Goal: Navigation & Orientation: Find specific page/section

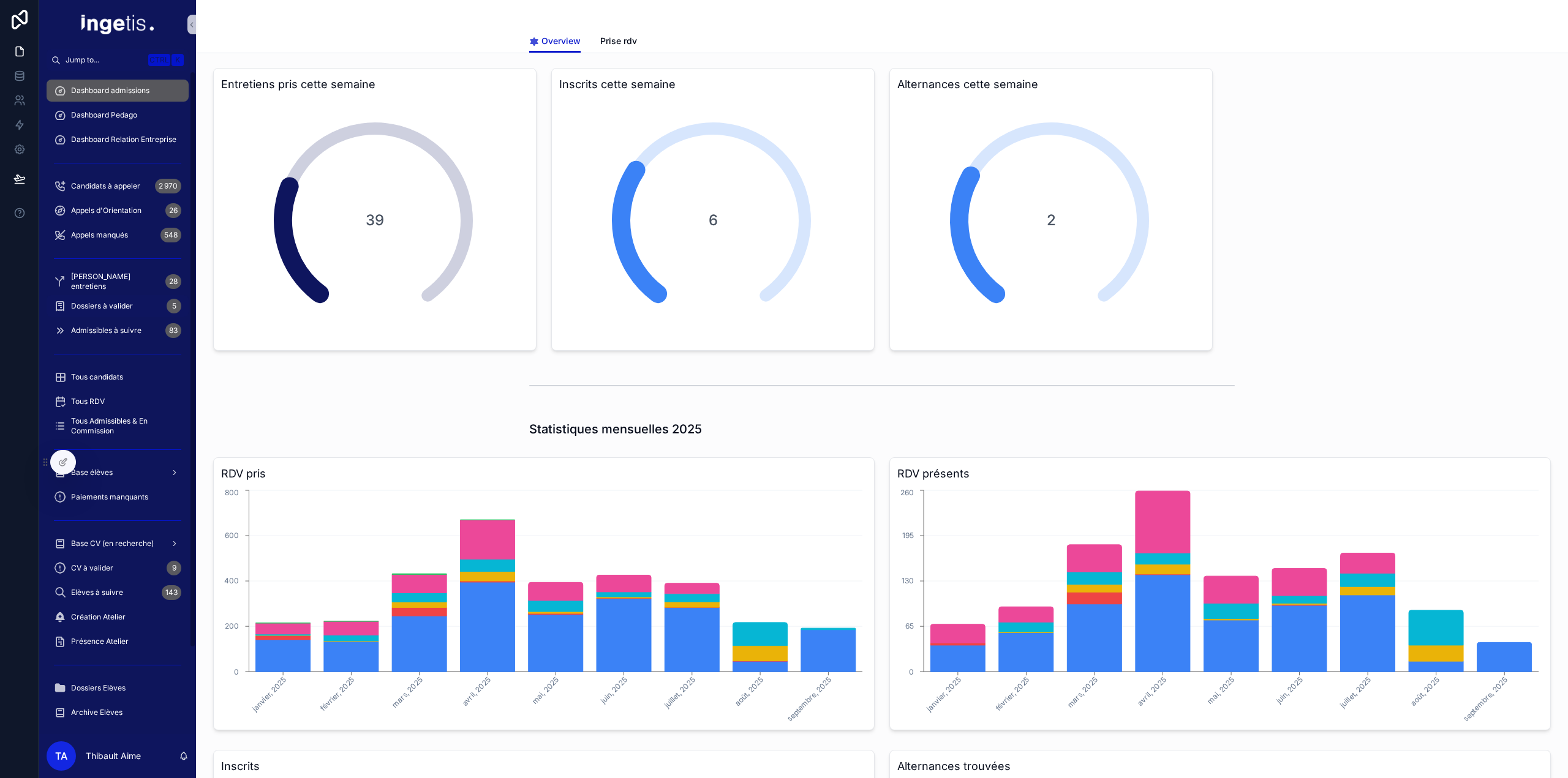
click at [109, 305] on span "Dossiers à valider" at bounding box center [102, 306] width 62 height 10
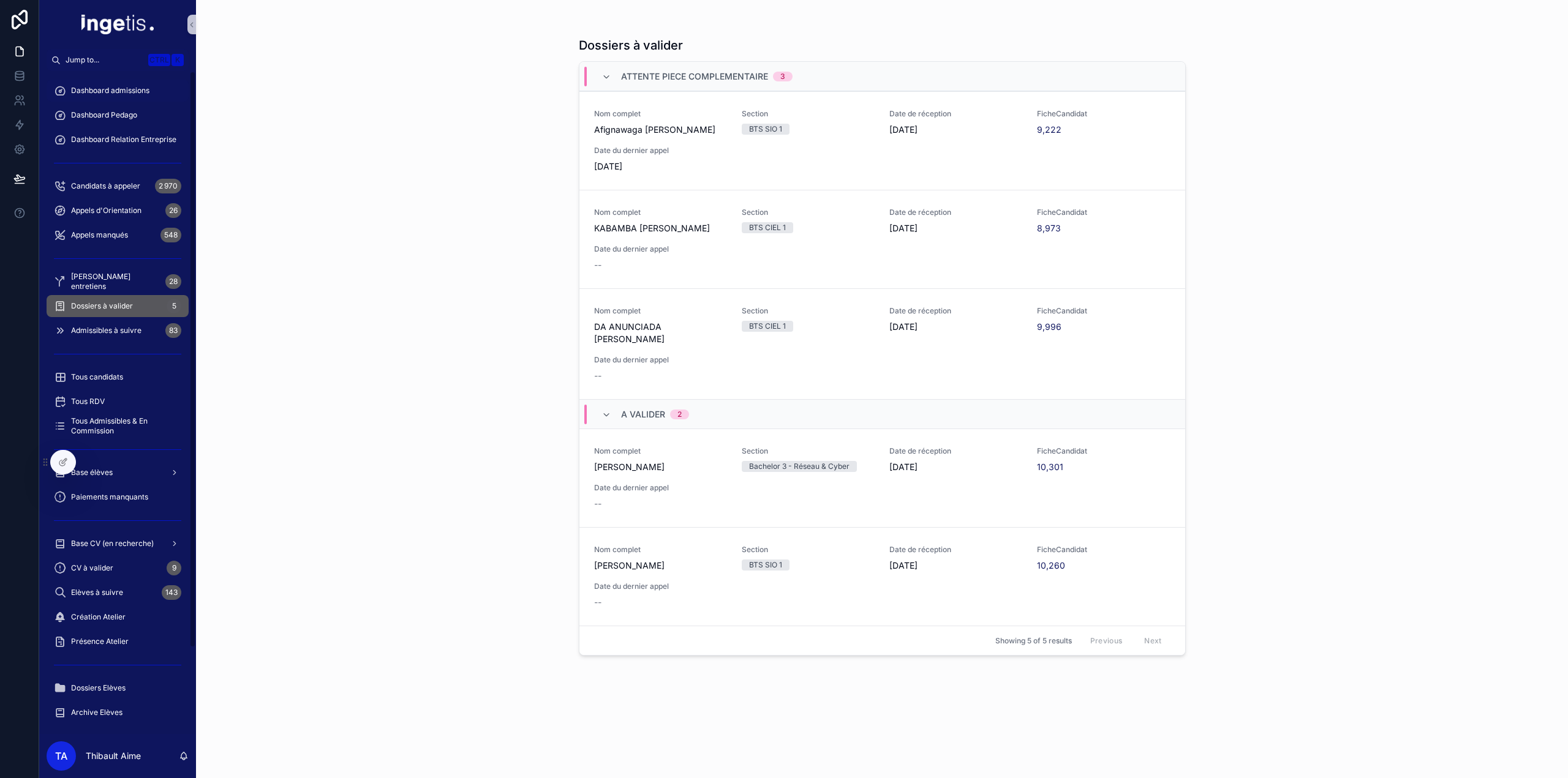
click at [141, 94] on span "Dashboard admissions" at bounding box center [111, 91] width 78 height 10
click at [103, 481] on div "Base élèves" at bounding box center [117, 473] width 127 height 20
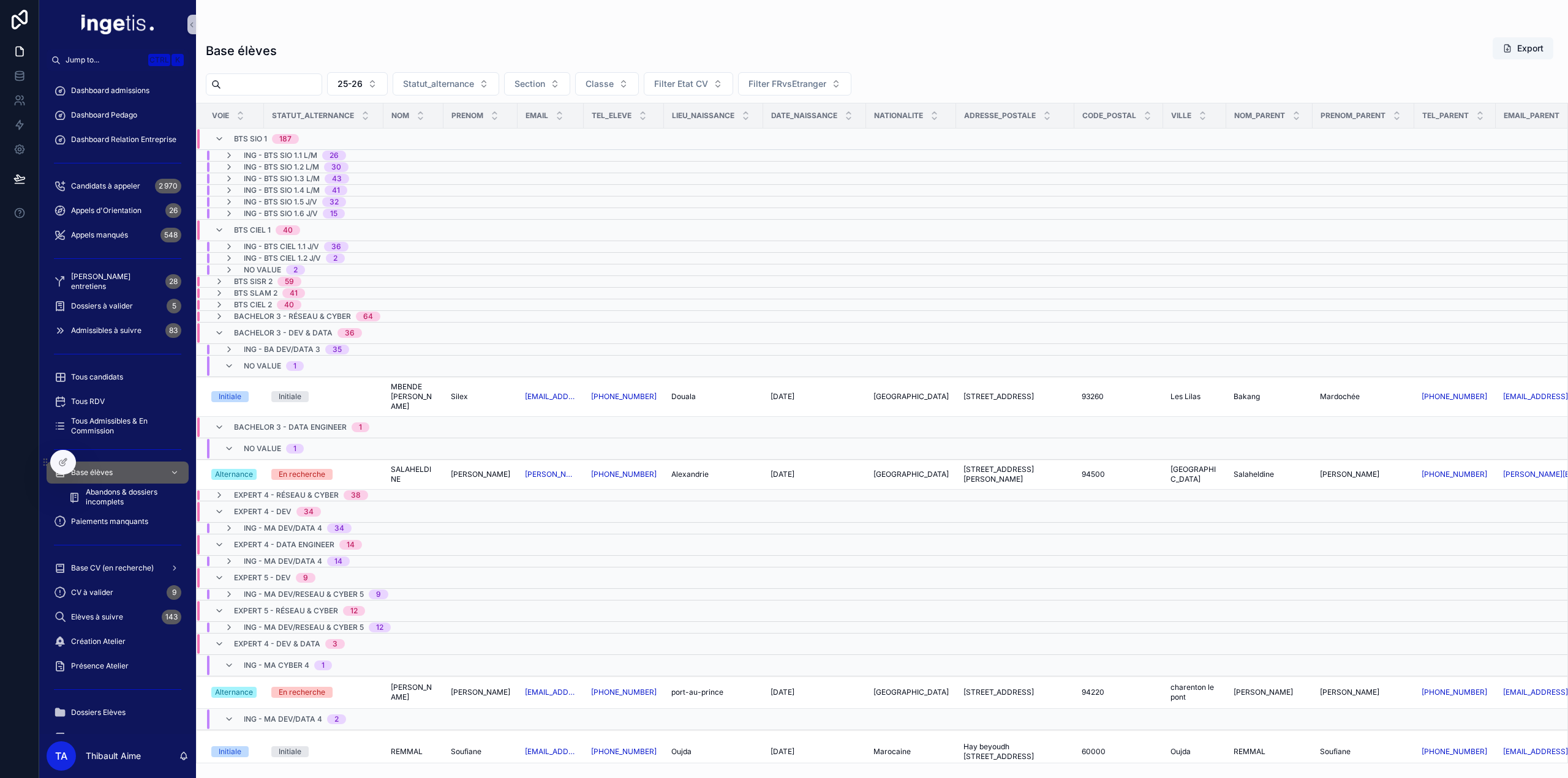
click at [347, 153] on div "ING - BTS SIO 1.1 L/M 26" at bounding box center [285, 156] width 152 height 10
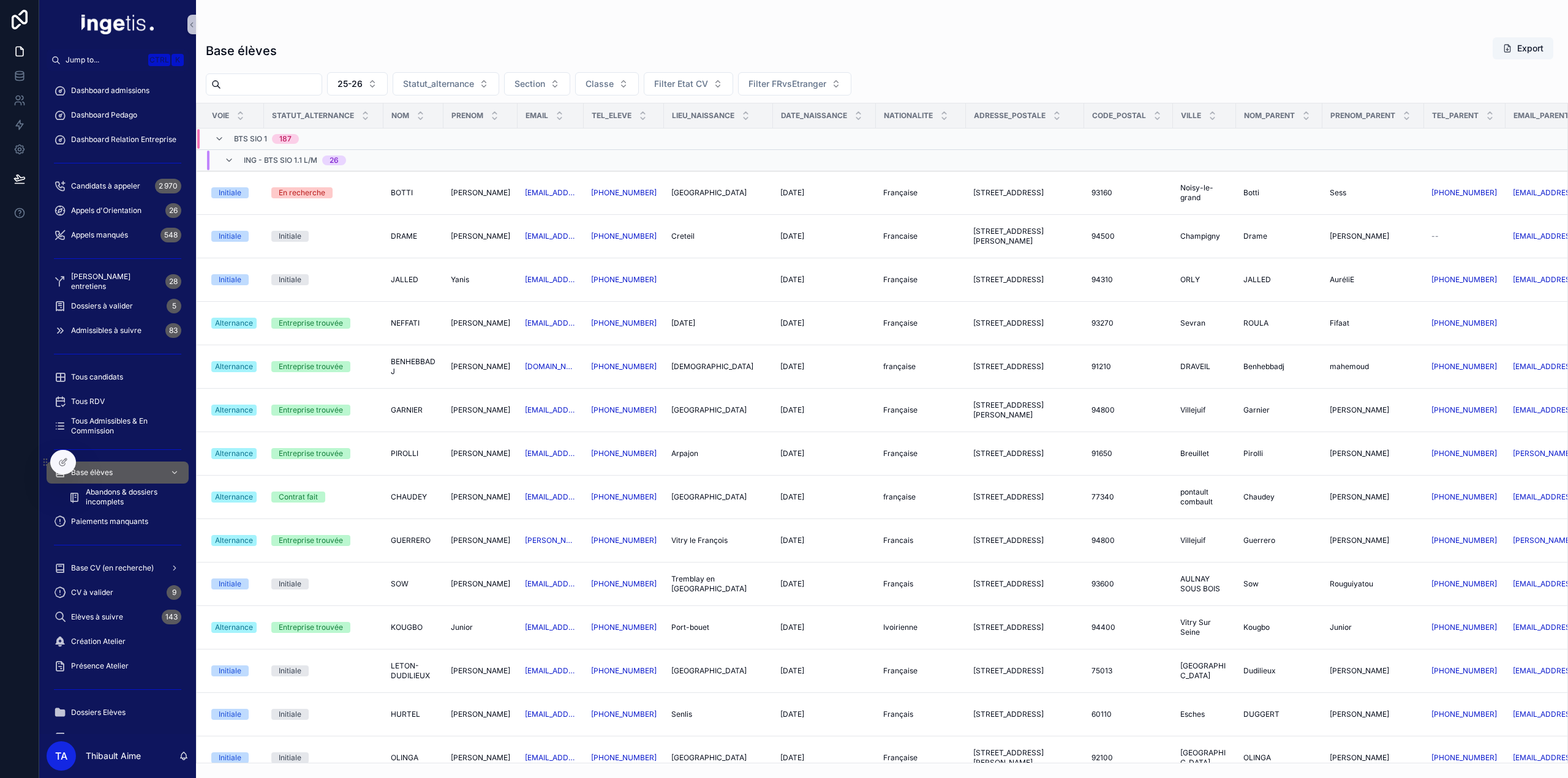
click at [386, 157] on div "ING - BTS SIO 1.1 L/M 26" at bounding box center [319, 160] width 246 height 20
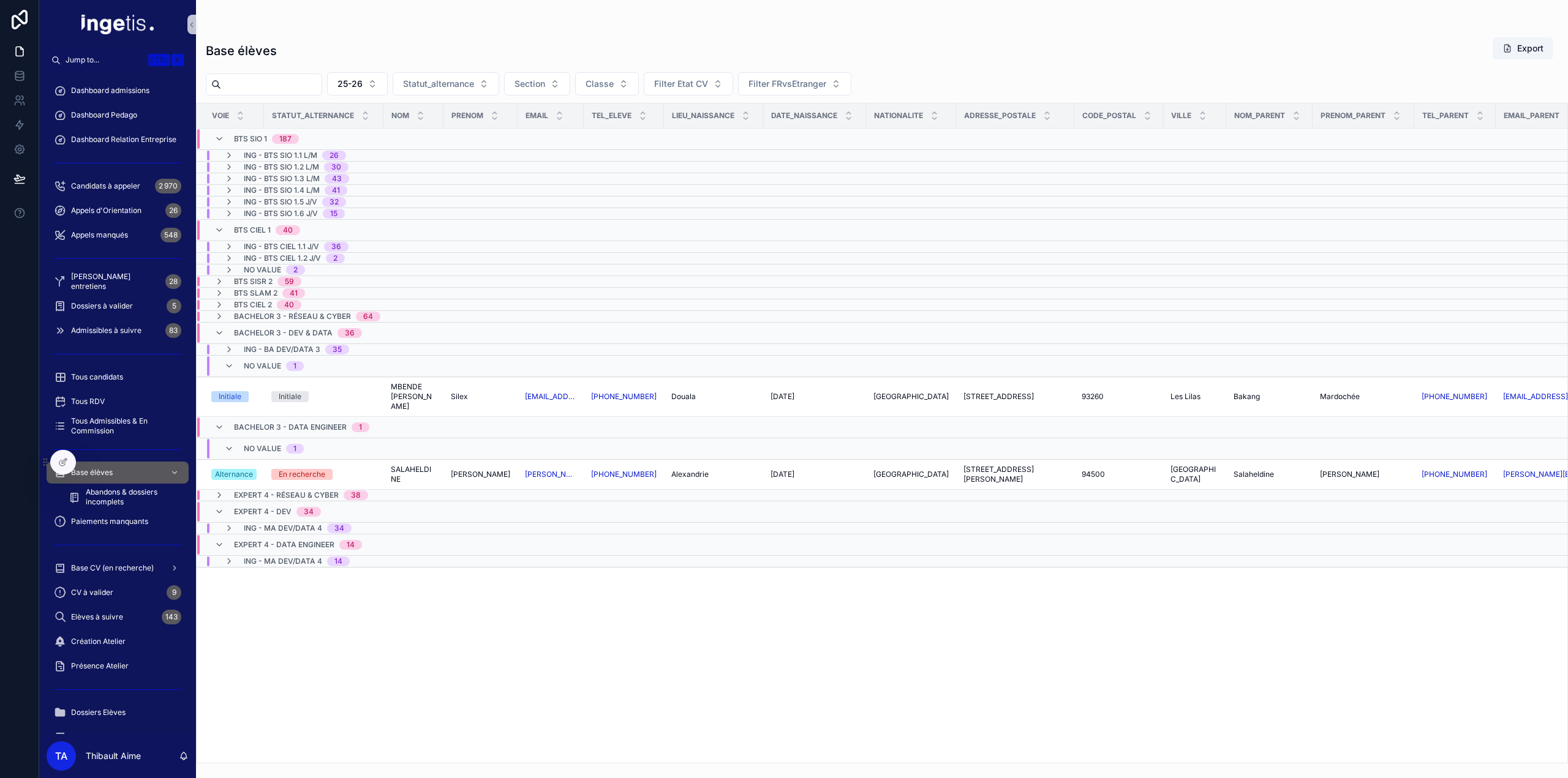
click at [282, 227] on span "40" at bounding box center [288, 230] width 24 height 10
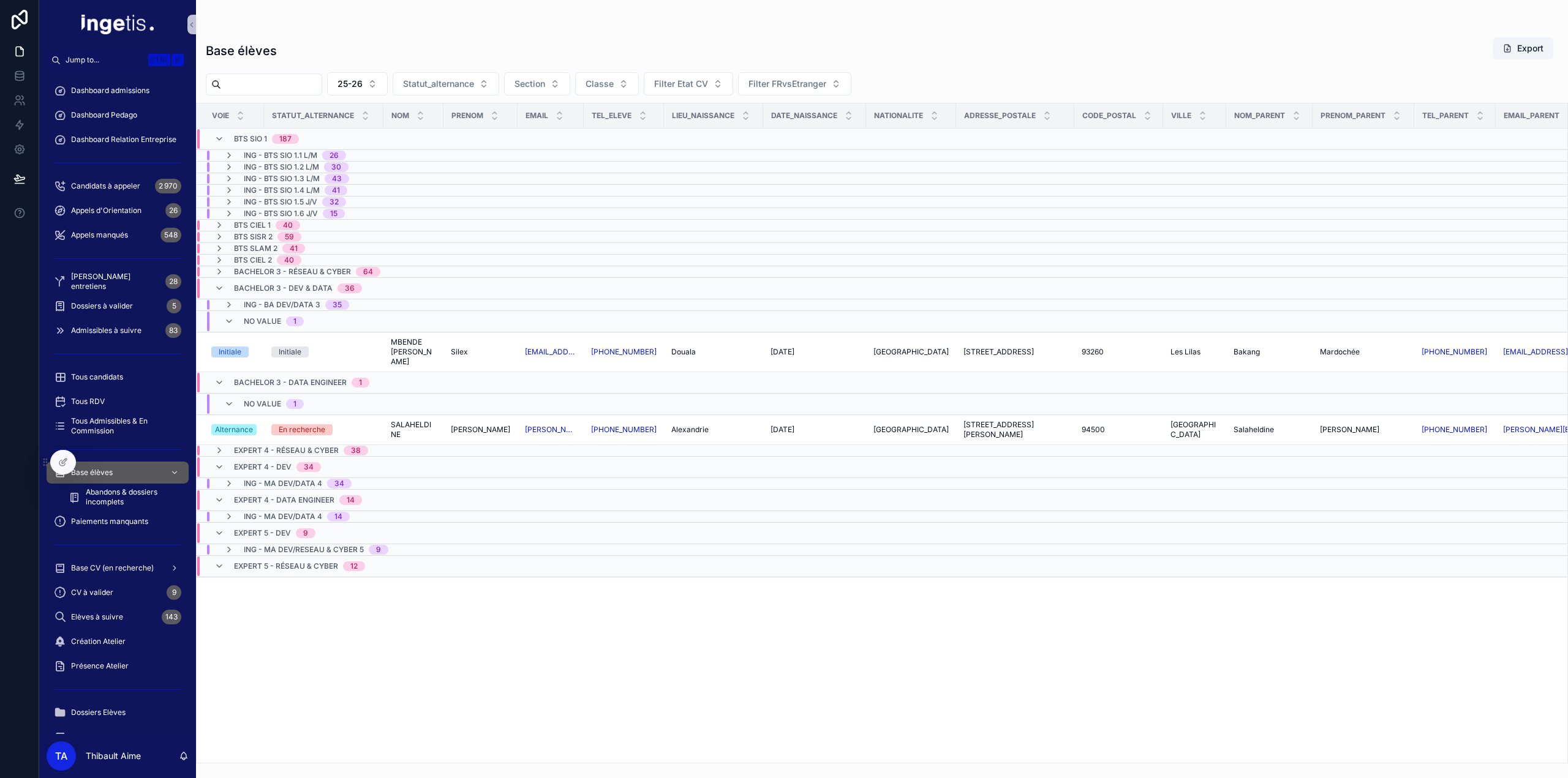
click at [266, 300] on span "ING - BA DEV/DATA 3" at bounding box center [282, 305] width 76 height 10
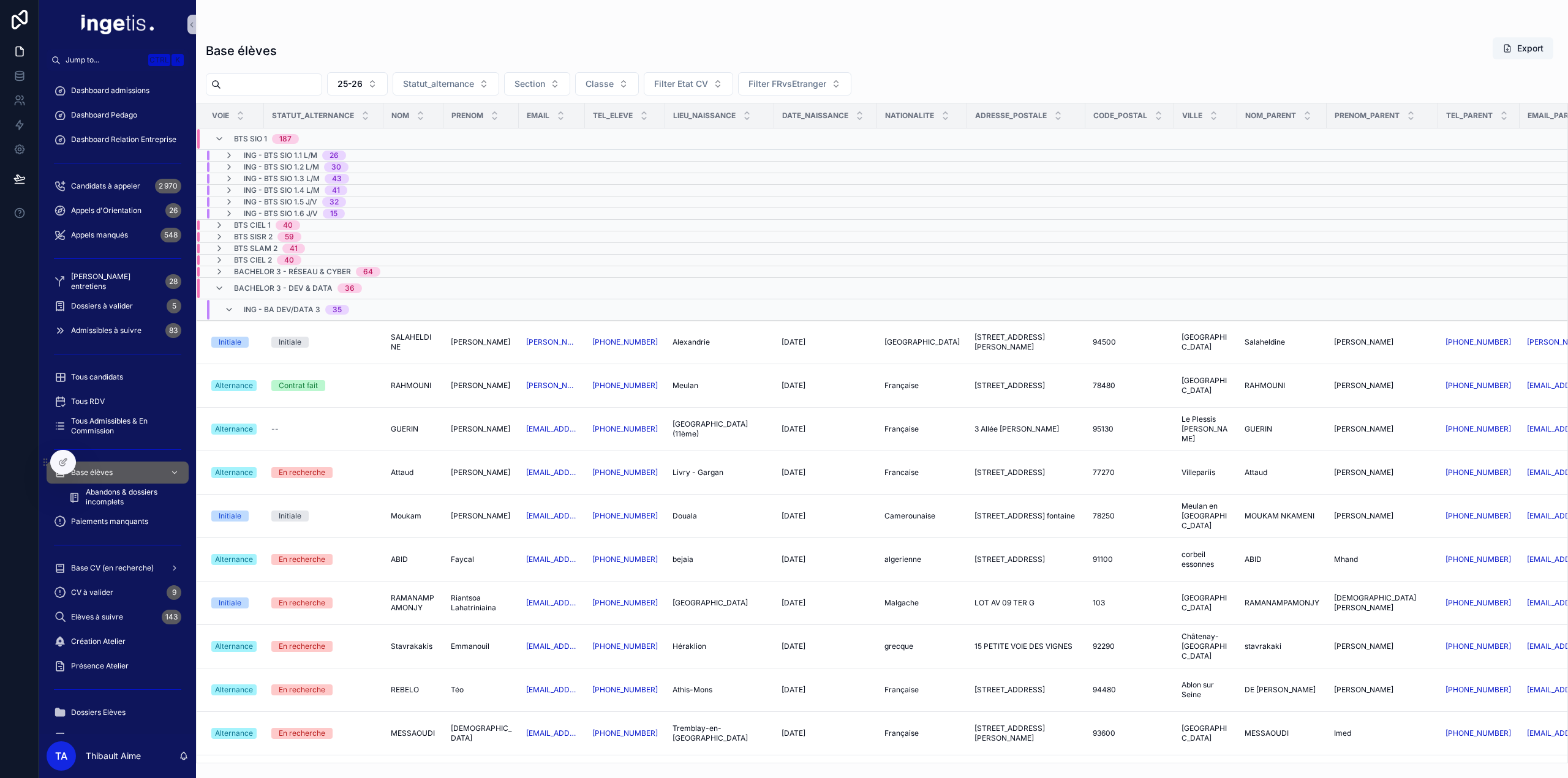
click at [261, 312] on div "ING - BA DEV/DATA 3 35" at bounding box center [297, 310] width 106 height 20
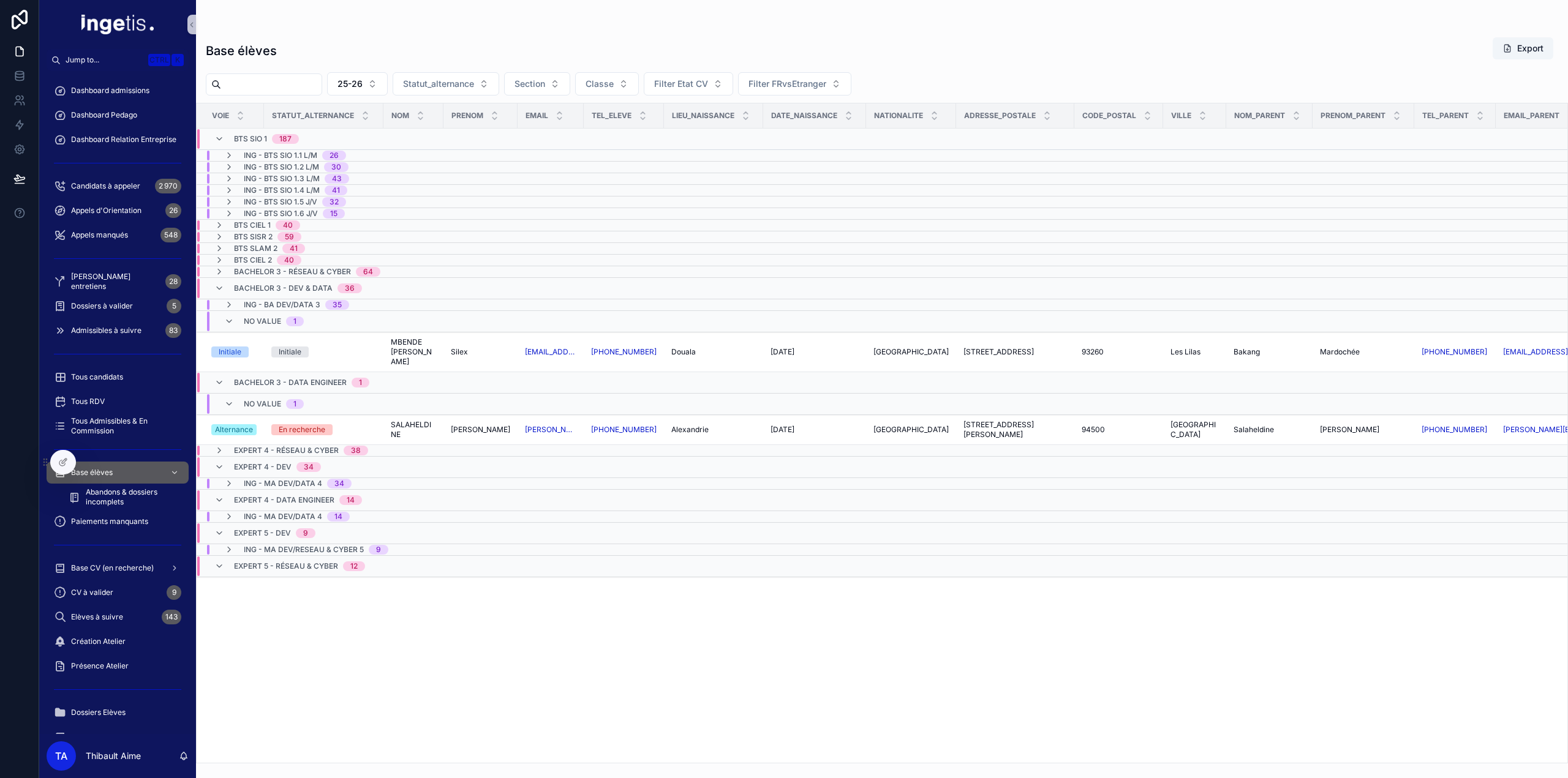
click at [259, 319] on span "No value" at bounding box center [262, 321] width 37 height 10
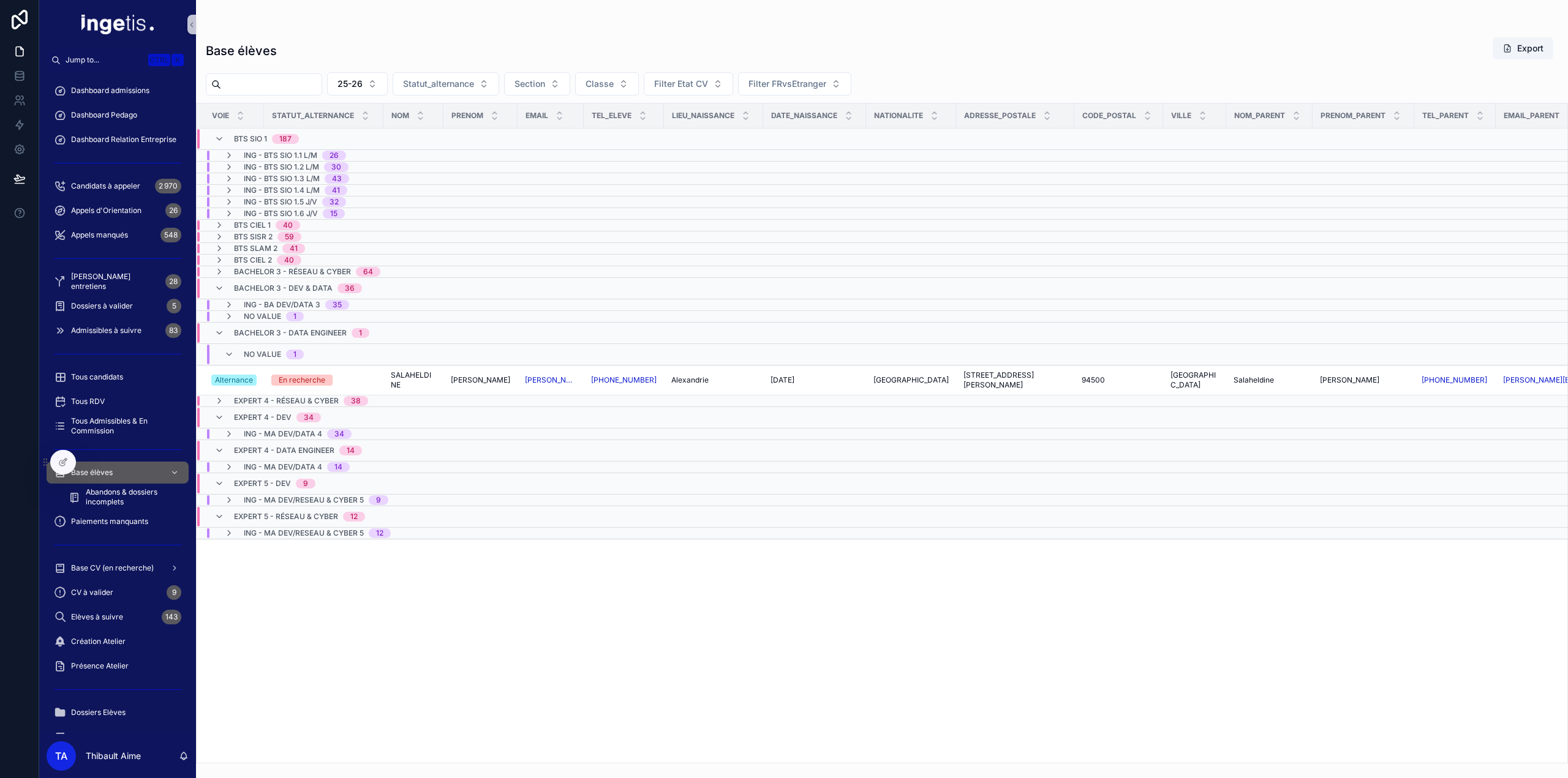
click at [261, 349] on span "No value" at bounding box center [262, 354] width 37 height 10
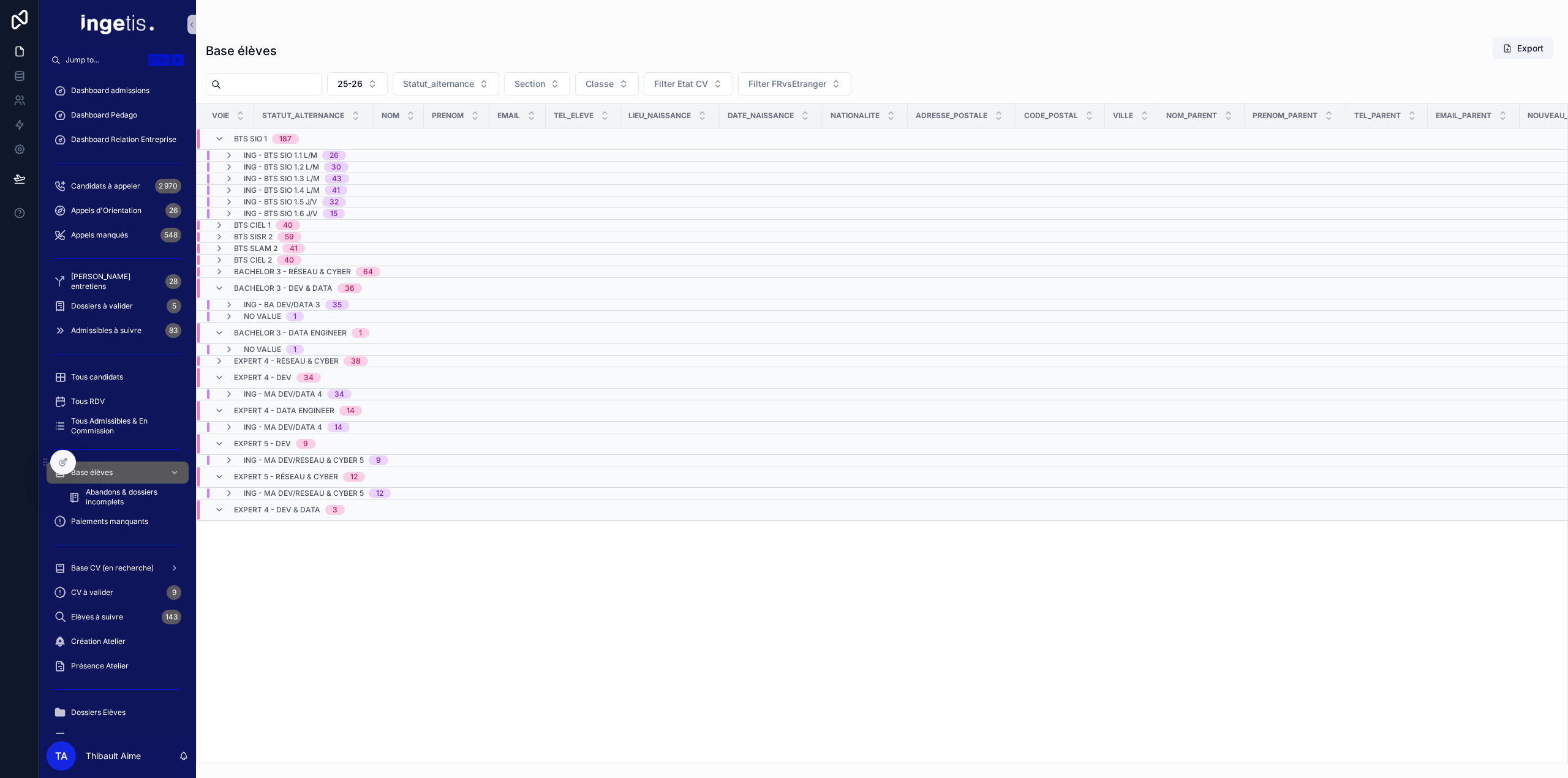
click at [238, 137] on span "BTS SIO 1" at bounding box center [251, 139] width 33 height 10
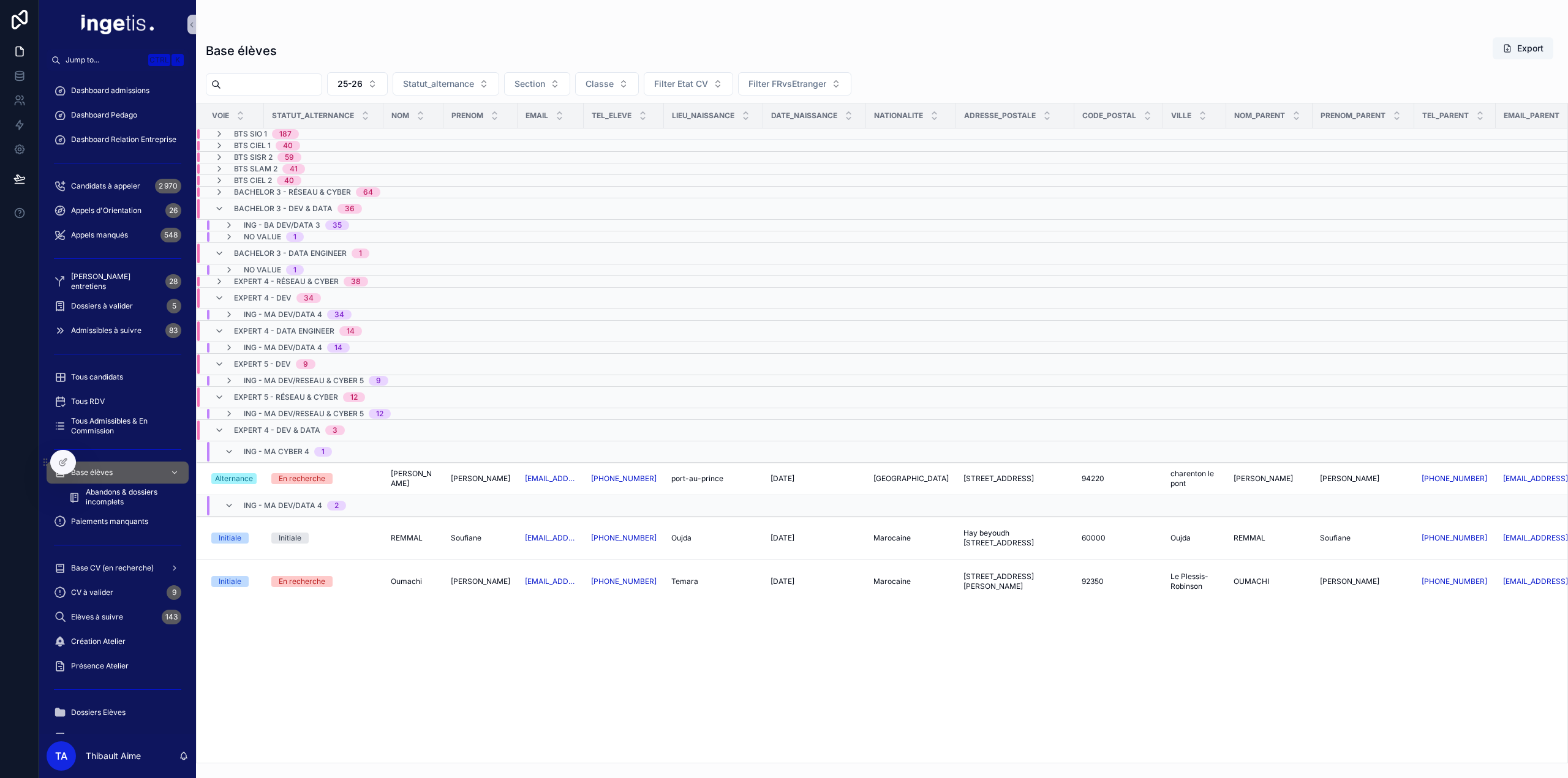
click at [246, 206] on span "Bachelor 3 - Dev & Data" at bounding box center [283, 208] width 99 height 10
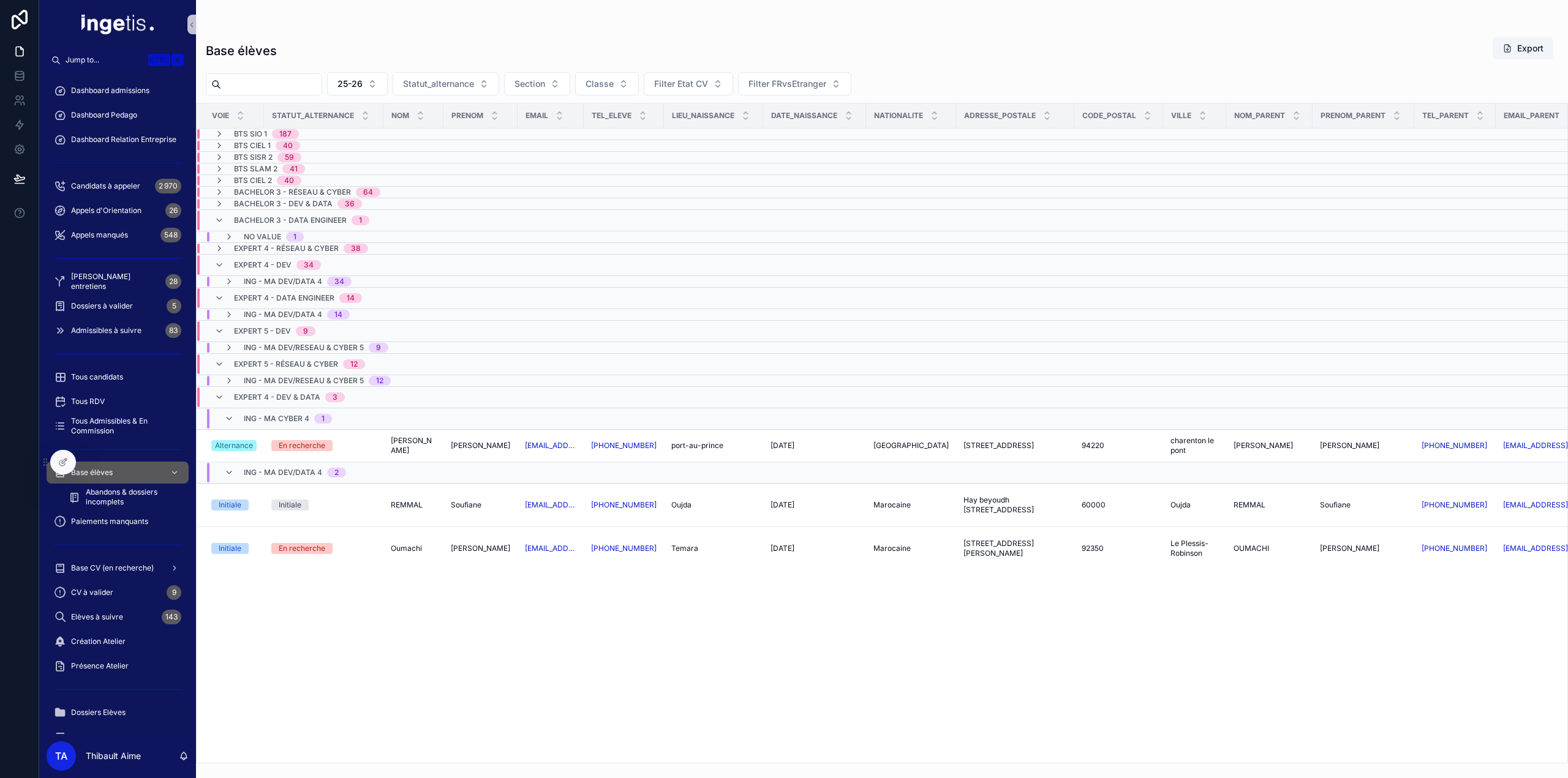
click at [234, 223] on div "Bachelor 3 - Data Engineer 1" at bounding box center [301, 220] width 135 height 20
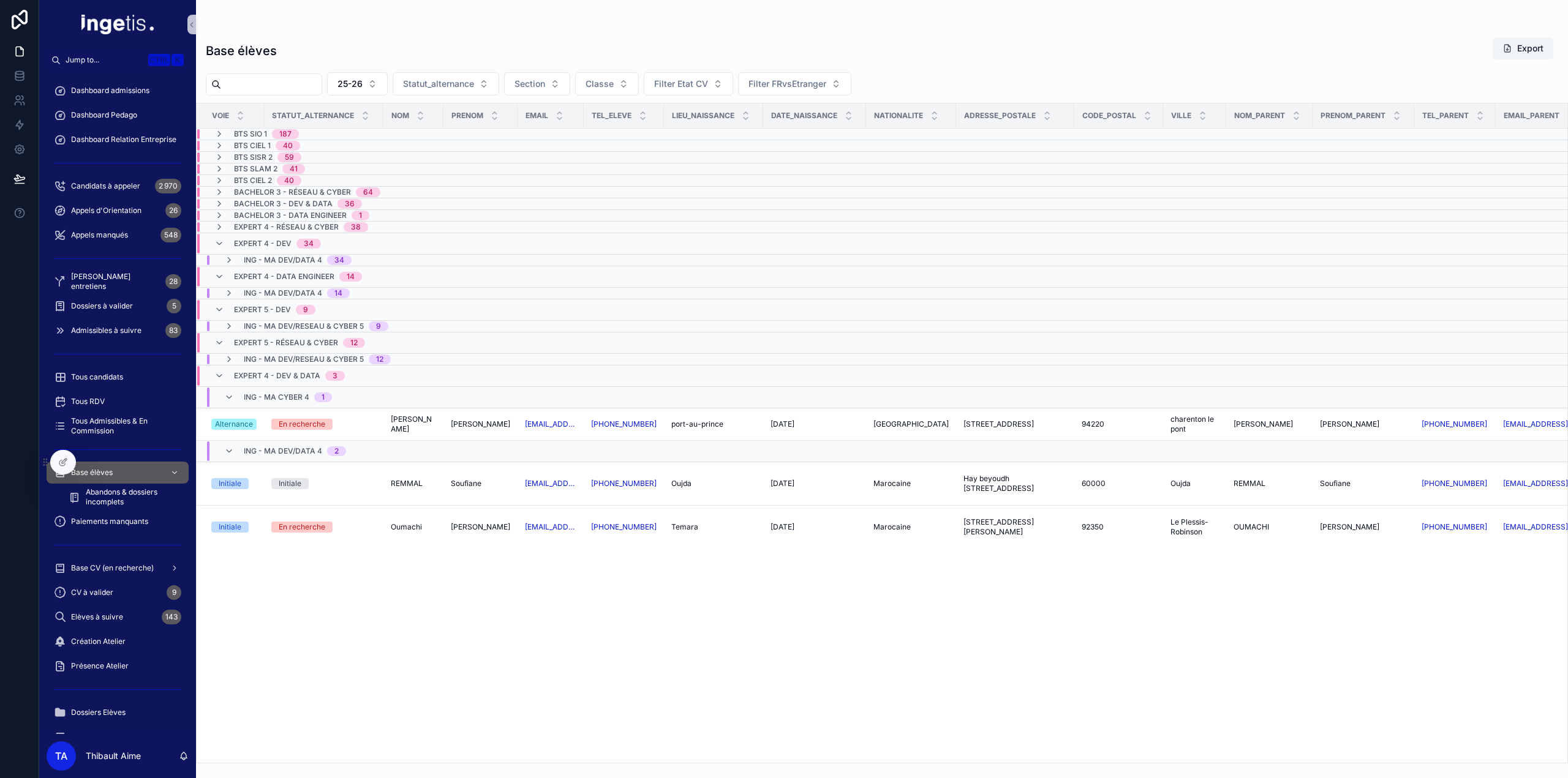
click at [230, 234] on div "Expert 4 - Dev 34" at bounding box center [267, 244] width 107 height 20
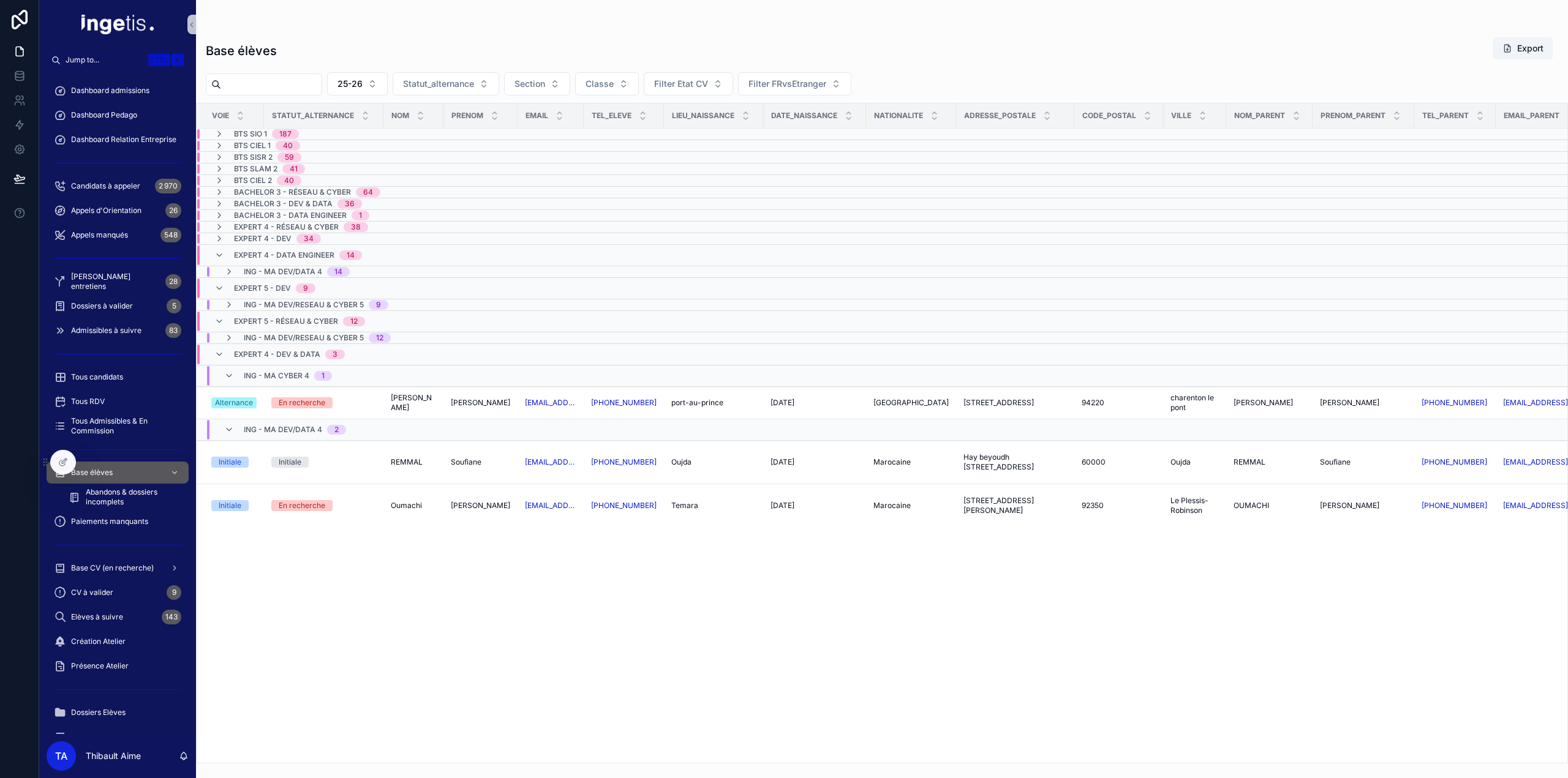
click at [234, 259] on div "Expert 4 - Data Engineer 14" at bounding box center [298, 255] width 128 height 20
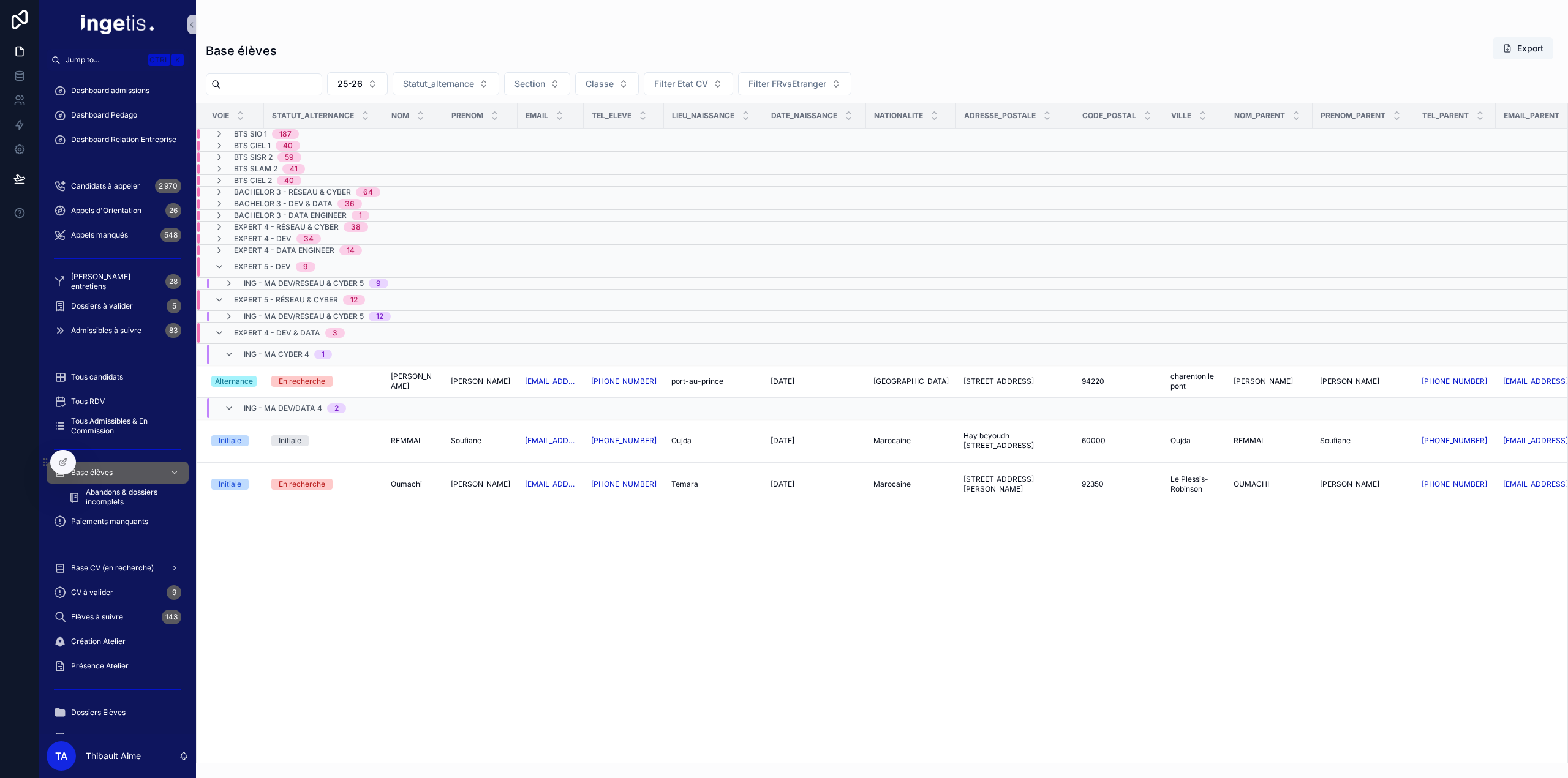
click at [235, 269] on div "Expert 5 - Dev 9" at bounding box center [274, 267] width 81 height 20
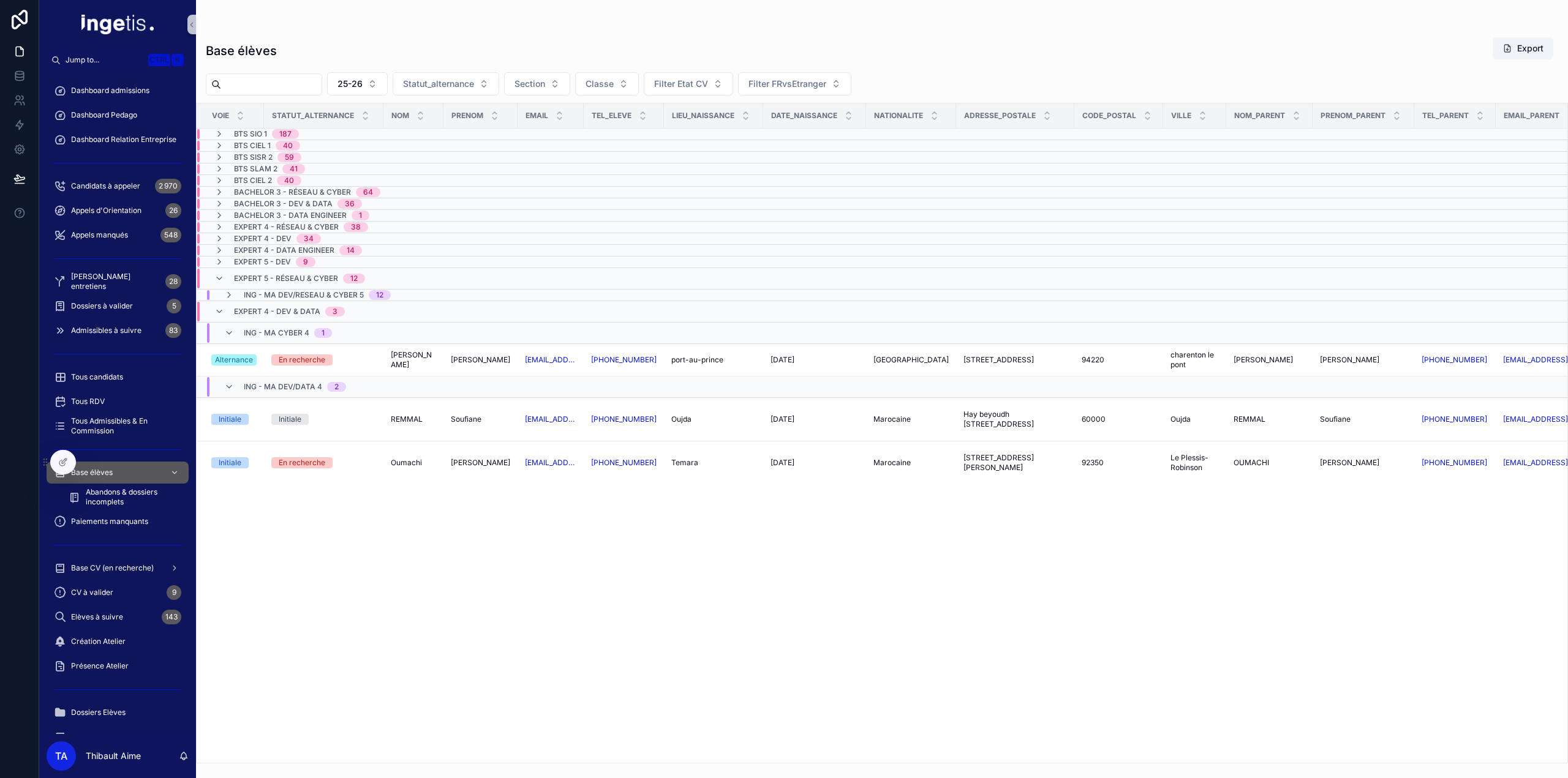
click at [235, 279] on span "Expert 5 - Réseau & Cyber" at bounding box center [286, 279] width 104 height 10
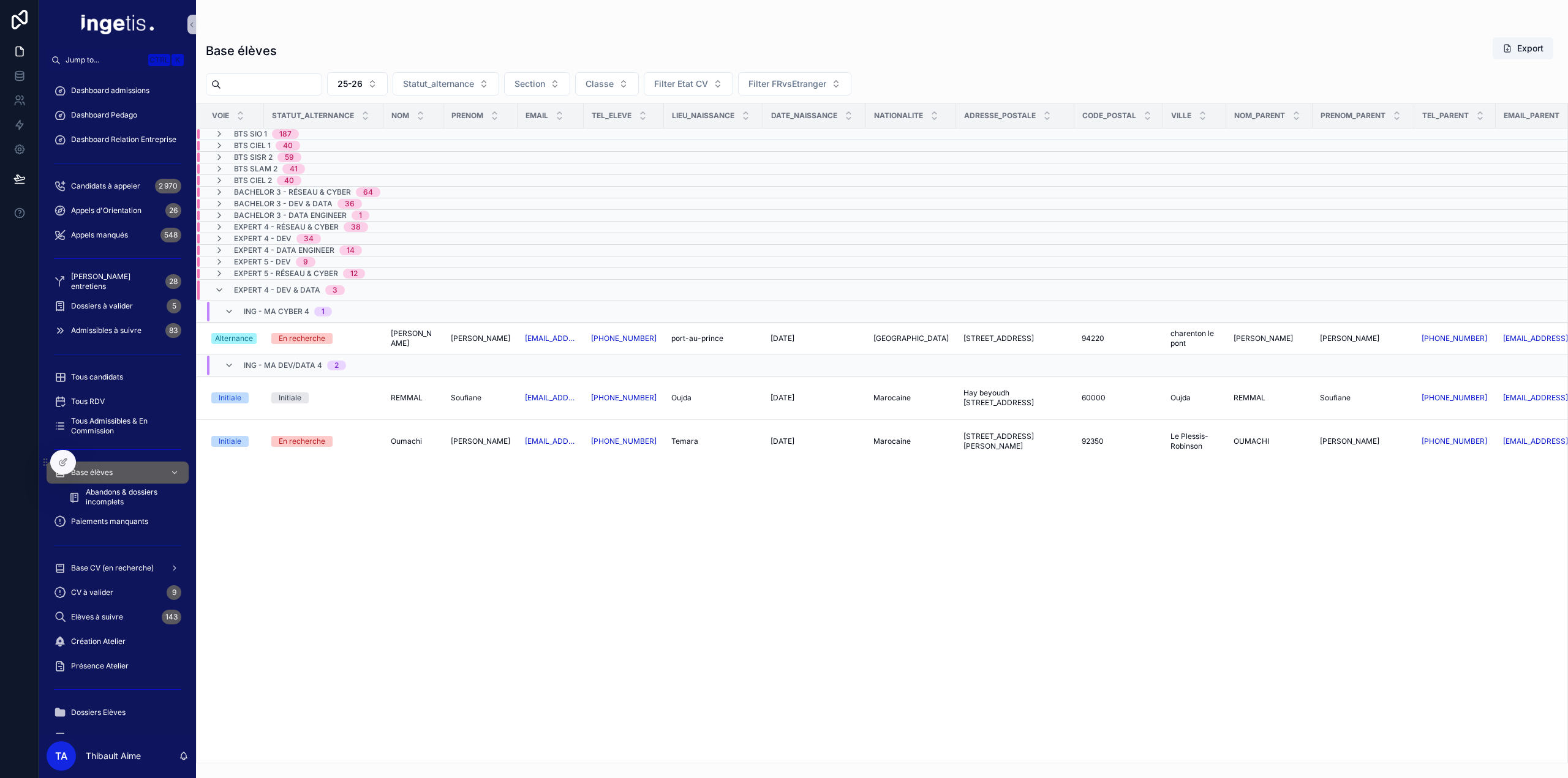
click at [237, 287] on span "Expert 4 - Dev & Data" at bounding box center [277, 291] width 86 height 10
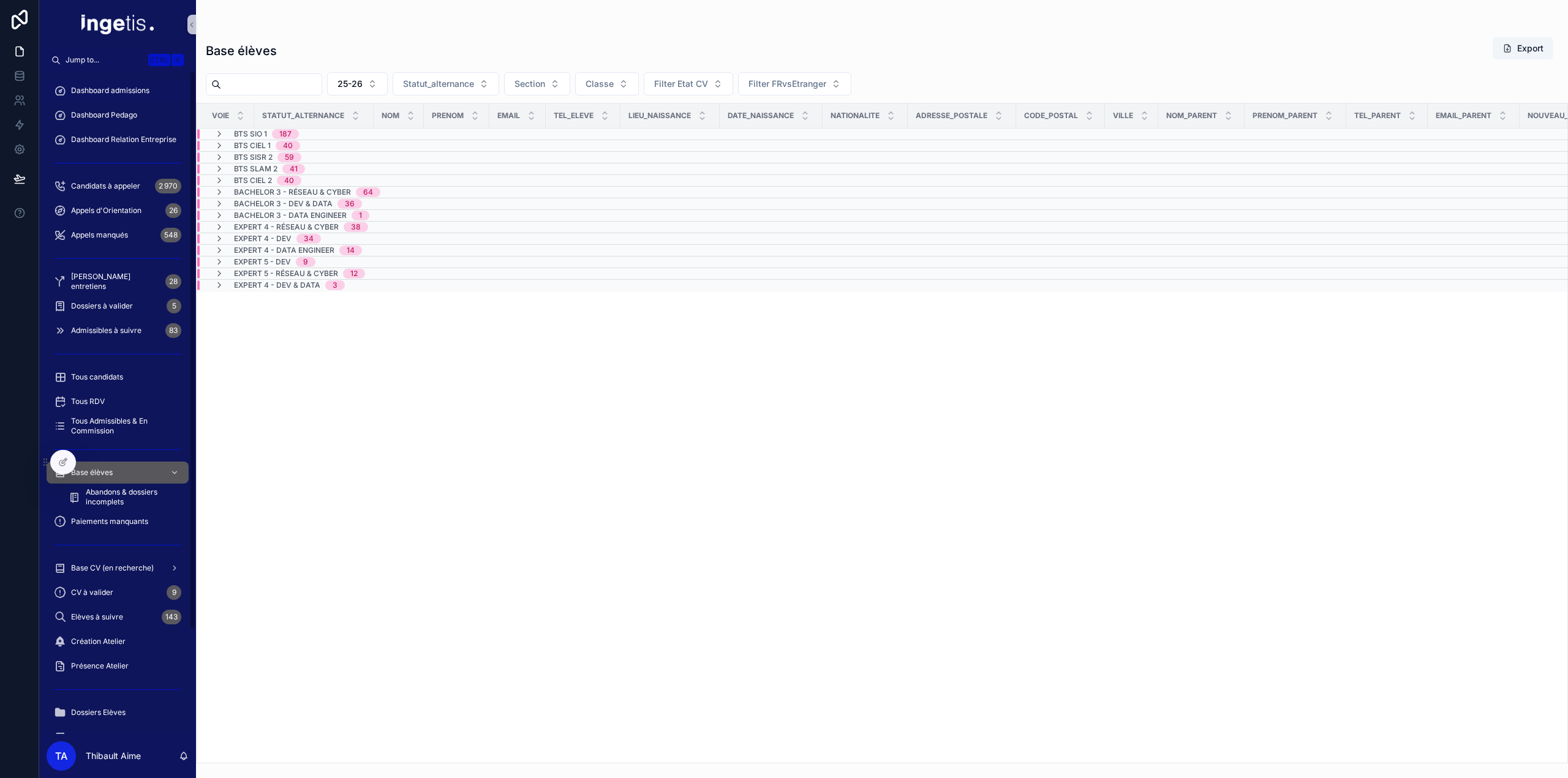
click at [127, 92] on span "Dashboard admissions" at bounding box center [111, 91] width 78 height 10
